Goal: Navigation & Orientation: Understand site structure

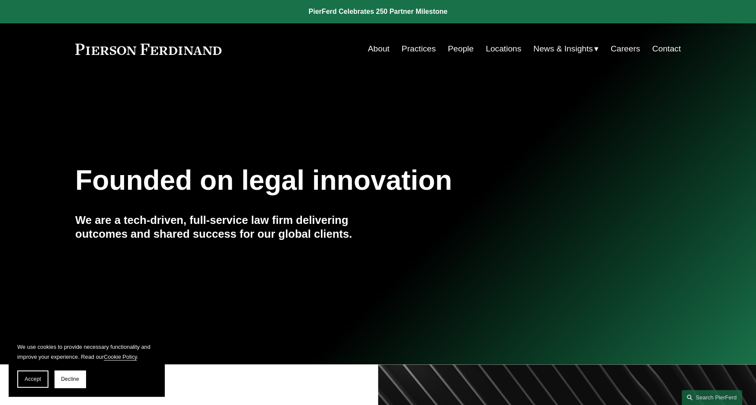
click at [454, 51] on link "People" at bounding box center [460, 49] width 26 height 16
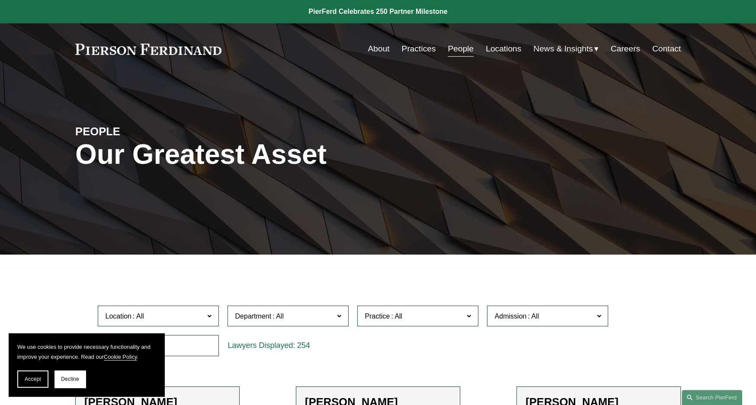
click at [375, 50] on link "About" at bounding box center [378, 49] width 22 height 16
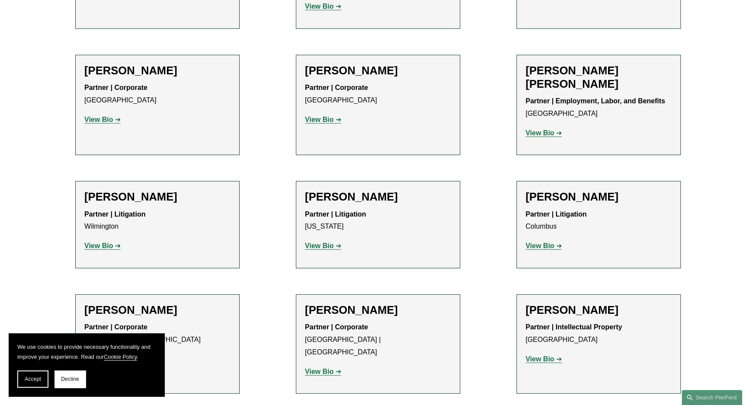
scroll to position [2161, 0]
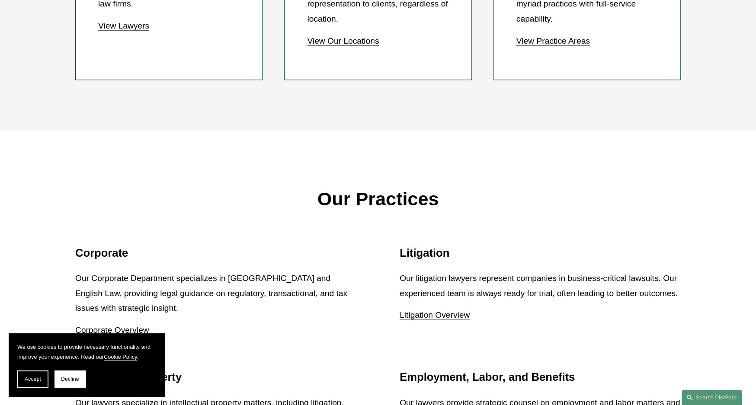
scroll to position [1124, 0]
